Goal: Task Accomplishment & Management: Complete application form

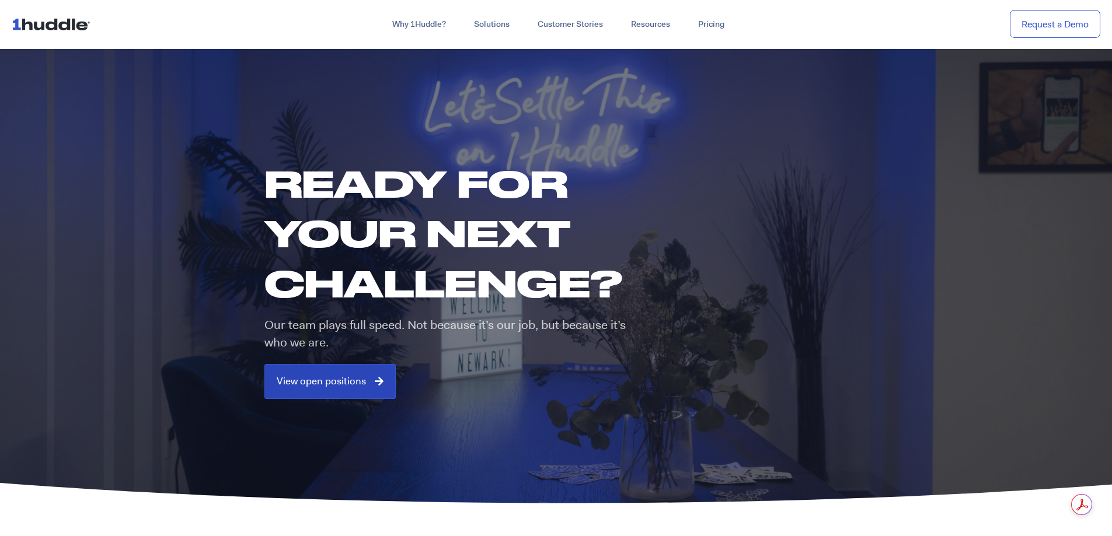
click at [338, 378] on span "View open positions" at bounding box center [321, 381] width 89 height 11
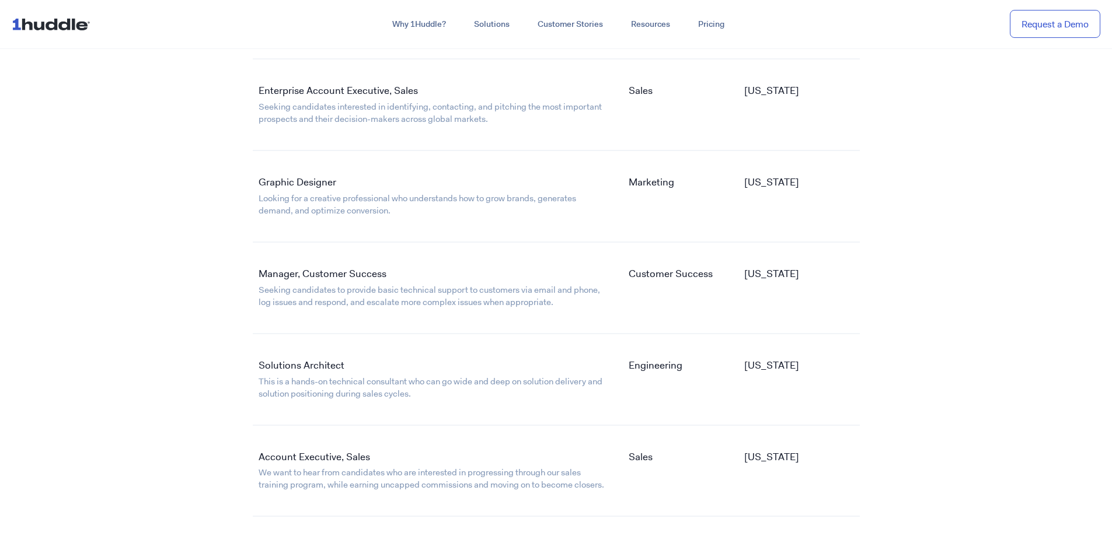
scroll to position [1985, 0]
click at [319, 182] on link "Graphic Designer" at bounding box center [298, 183] width 78 height 13
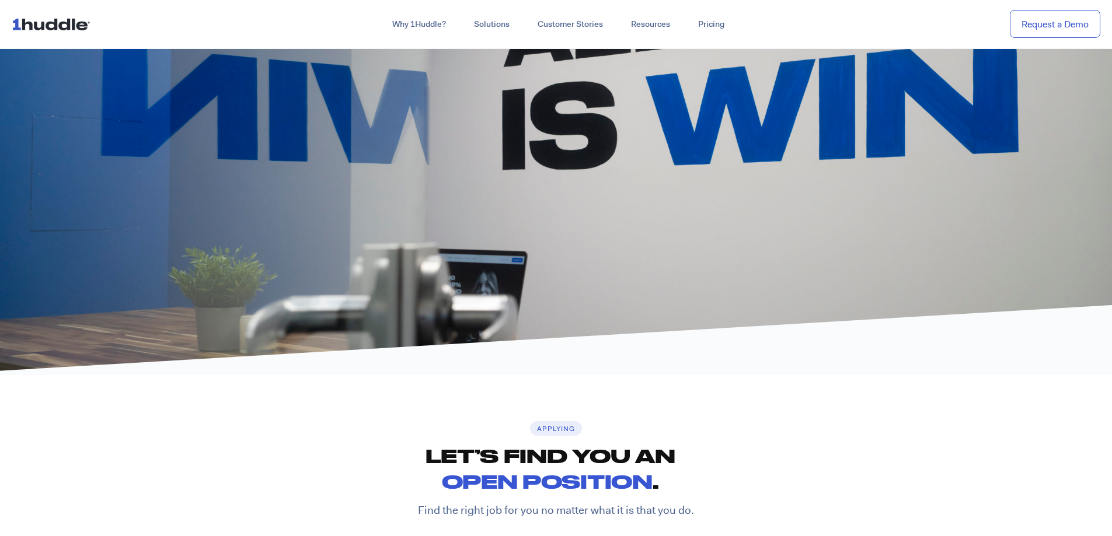
scroll to position [1343, 0]
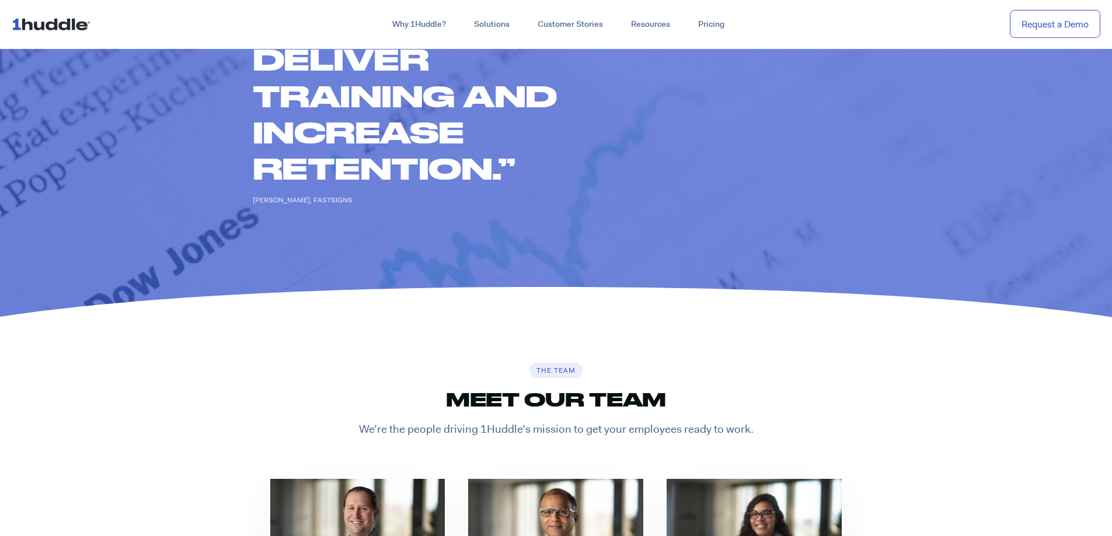
scroll to position [2393, 0]
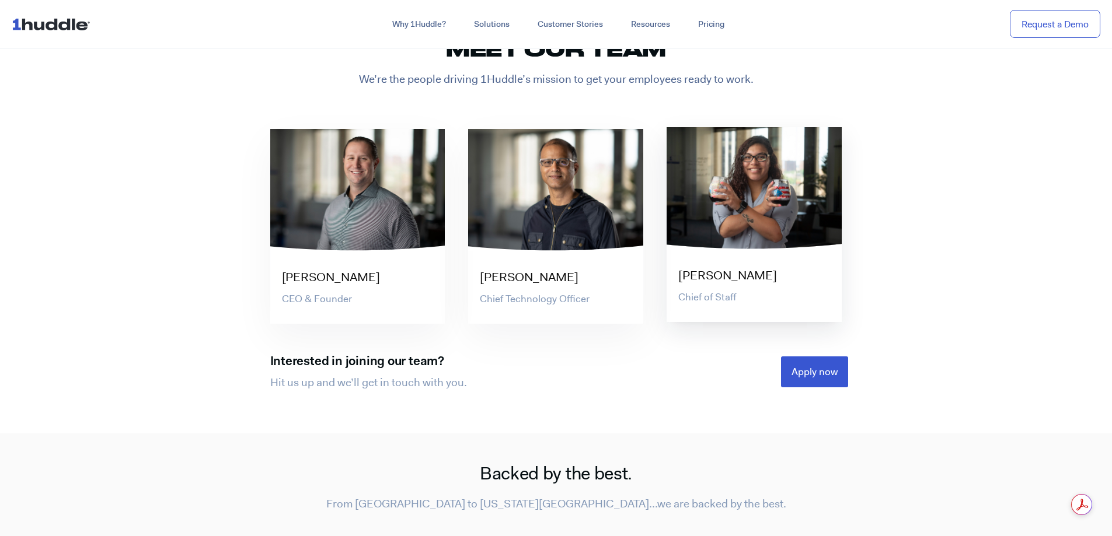
click at [723, 206] on div at bounding box center [754, 188] width 175 height 123
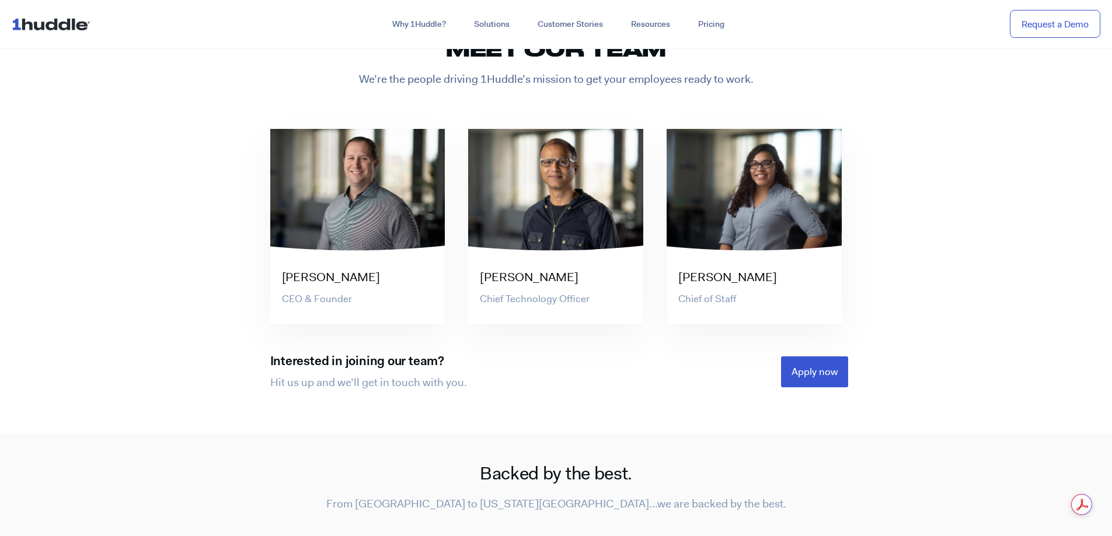
drag, startPoint x: 937, startPoint y: 32, endPoint x: 920, endPoint y: 30, distance: 17.1
click at [937, 32] on div "Why 1Huddle? How It Works Science of Learning Gamification What We Stand For FA…" at bounding box center [603, 24] width 993 height 21
